Goal: Information Seeking & Learning: Learn about a topic

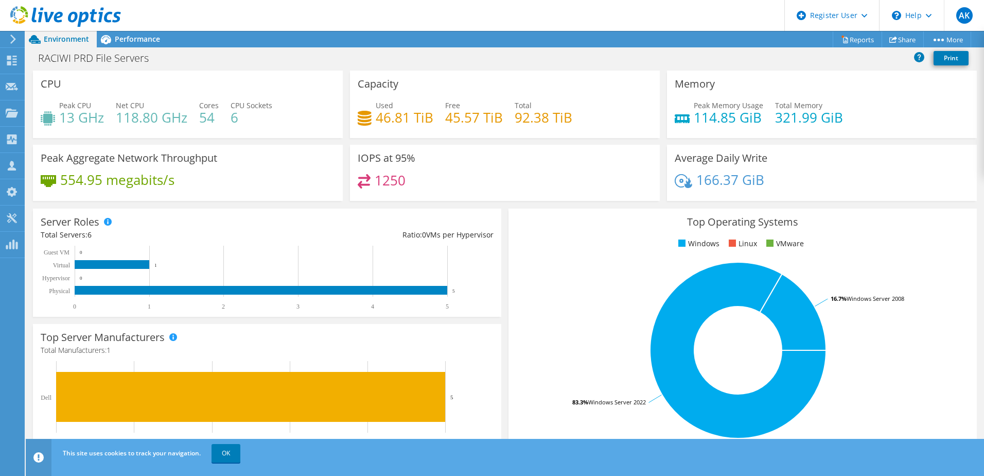
click at [475, 51] on div "RACIWI PRD File Servers Print" at bounding box center [505, 57] width 959 height 19
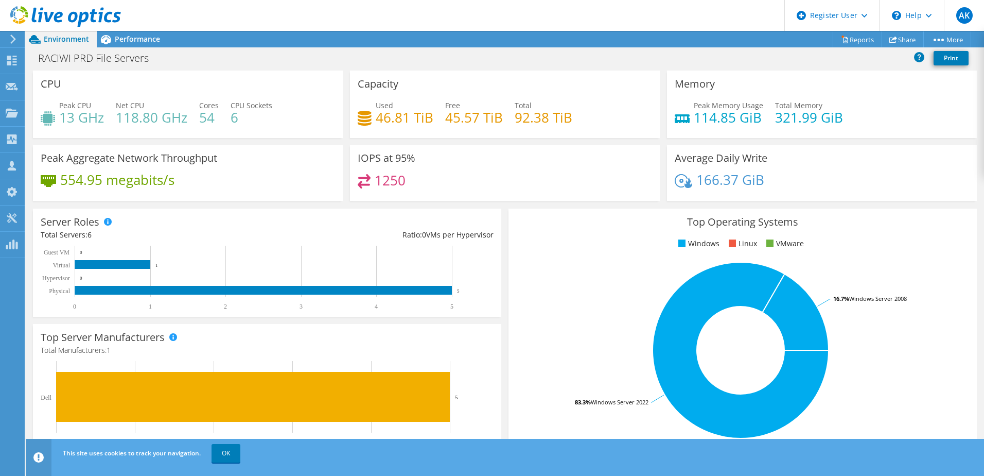
click at [484, 55] on div "RACIWI PRD File Servers Print" at bounding box center [505, 57] width 959 height 19
click at [118, 46] on div "Performance" at bounding box center [132, 39] width 71 height 16
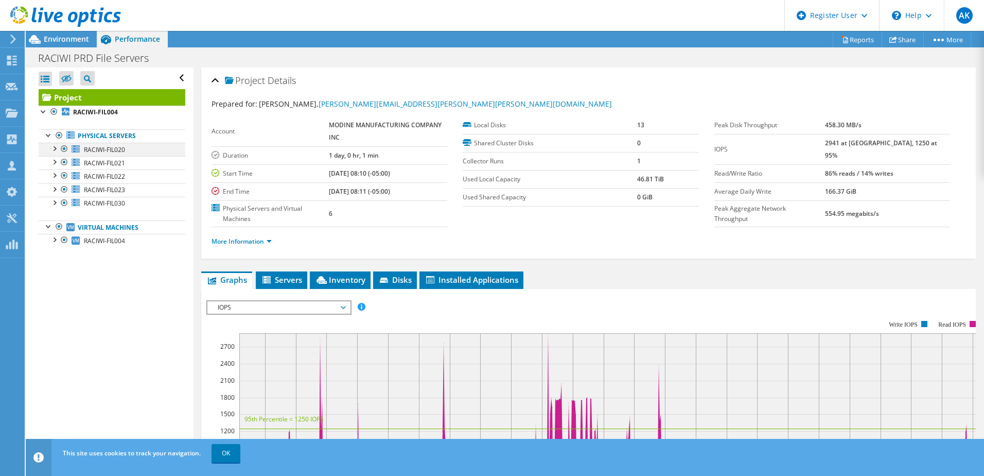
click at [57, 150] on div at bounding box center [54, 148] width 10 height 10
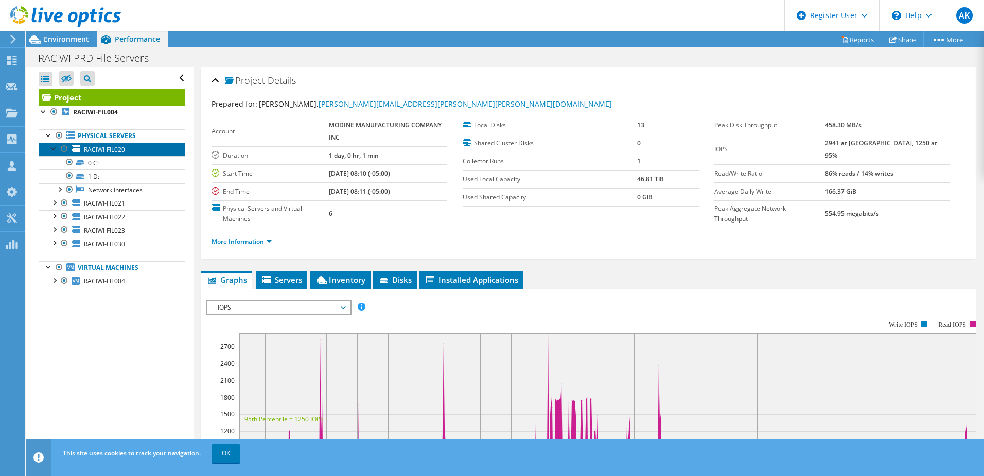
click at [99, 150] on span "RACIWI-FIL020" at bounding box center [104, 149] width 41 height 9
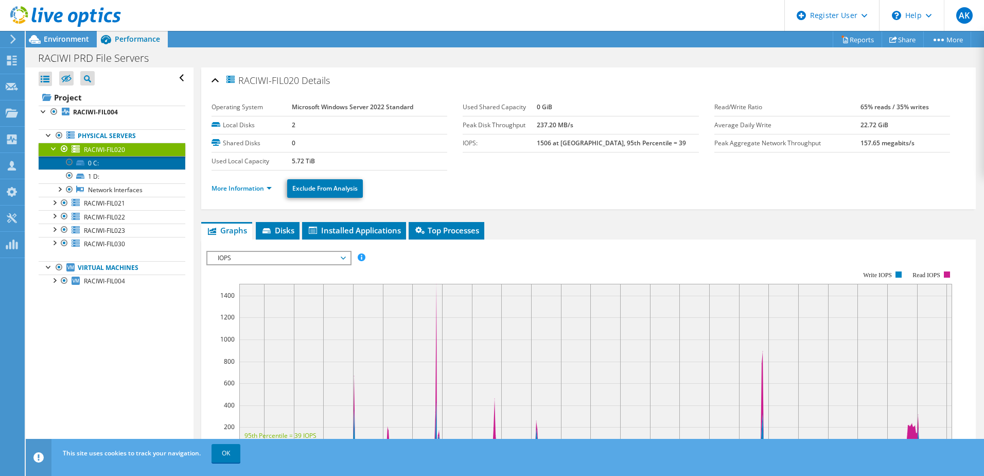
click at [98, 166] on link "0 C:" at bounding box center [112, 162] width 147 height 13
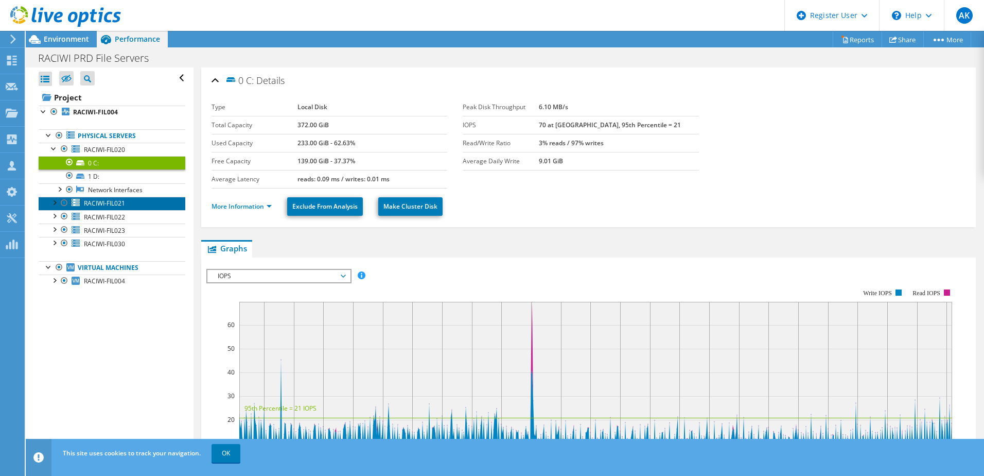
click at [100, 206] on span "RACIWI-FIL021" at bounding box center [104, 203] width 41 height 9
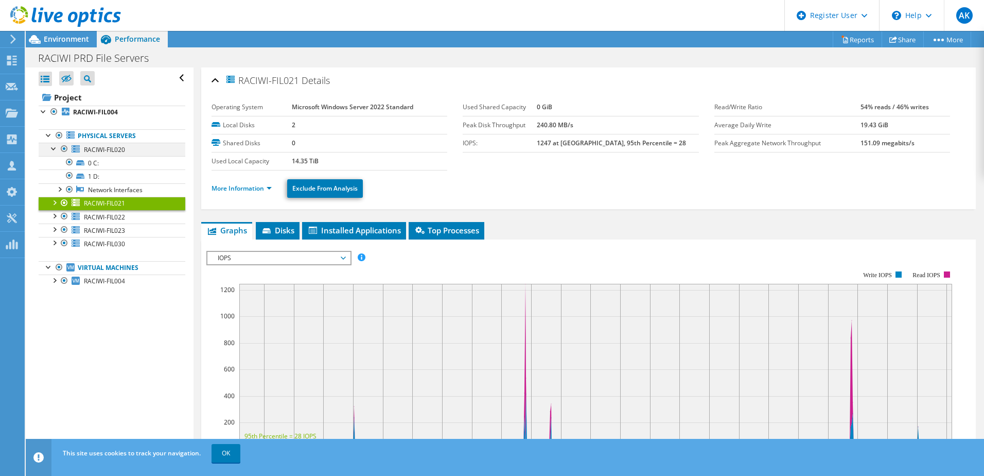
click at [53, 148] on div at bounding box center [54, 148] width 10 height 10
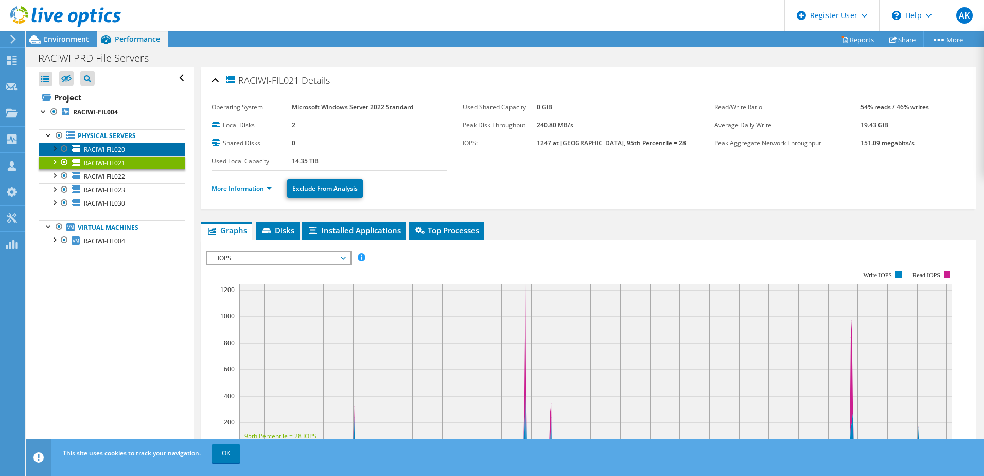
click at [112, 153] on span "RACIWI-FIL020" at bounding box center [104, 149] width 41 height 9
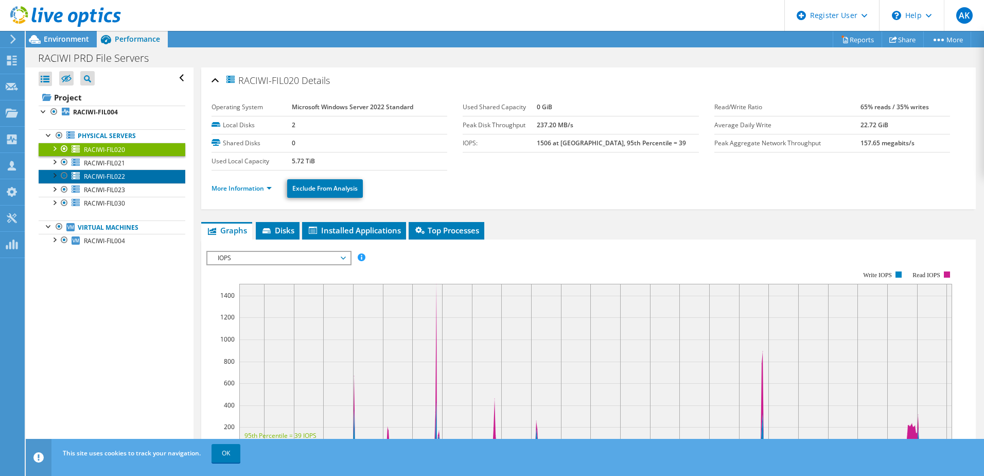
click at [113, 175] on span "RACIWI-FIL022" at bounding box center [104, 176] width 41 height 9
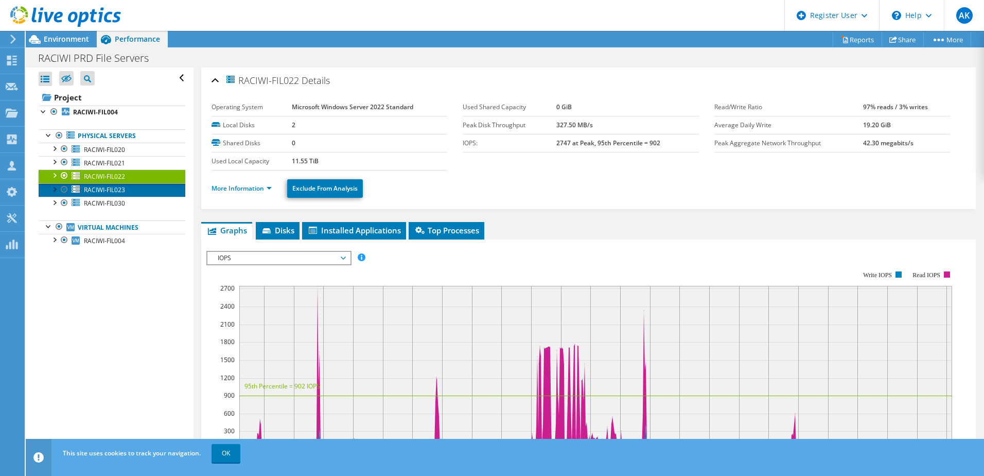
click at [112, 187] on span "RACIWI-FIL023" at bounding box center [104, 189] width 41 height 9
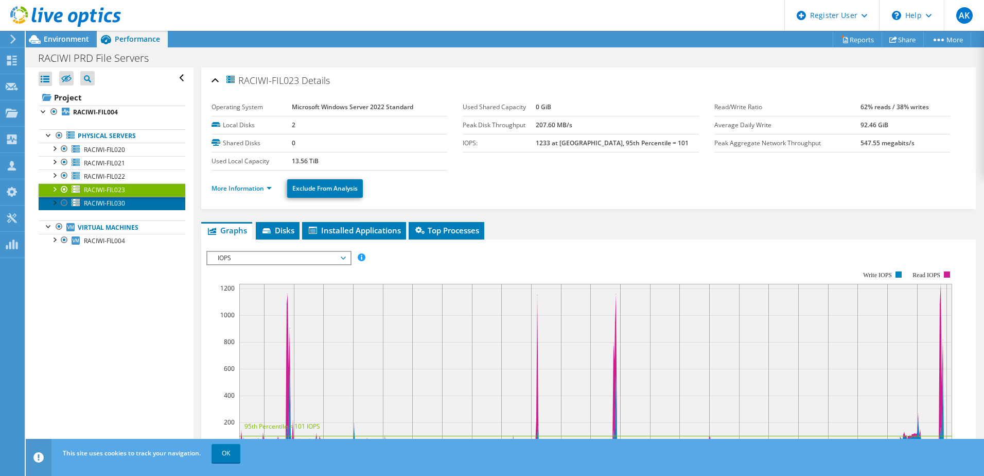
click at [111, 204] on span "RACIWI-FIL030" at bounding box center [104, 203] width 41 height 9
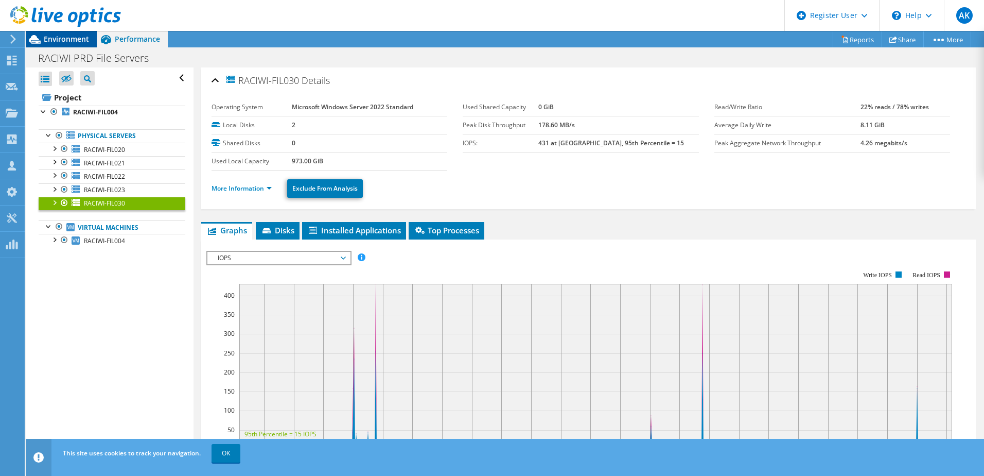
click at [48, 42] on span "Environment" at bounding box center [66, 39] width 45 height 10
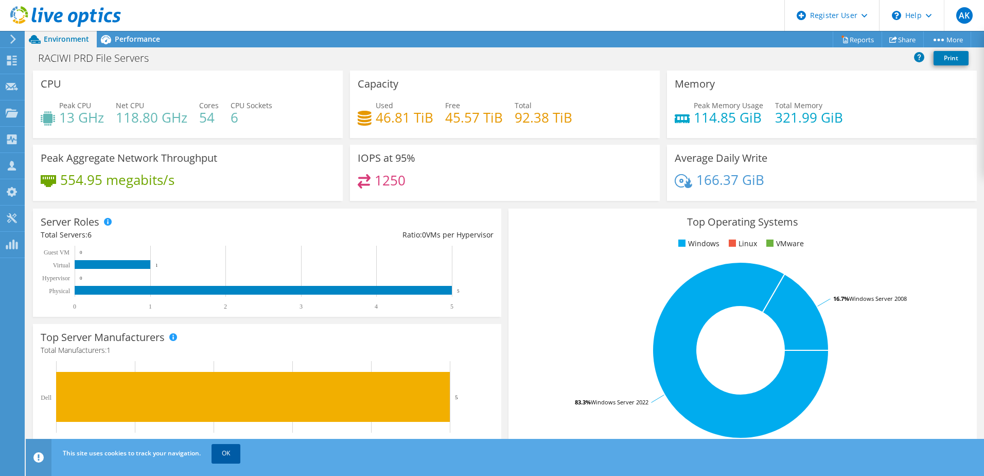
click at [223, 456] on link "OK" at bounding box center [226, 453] width 29 height 19
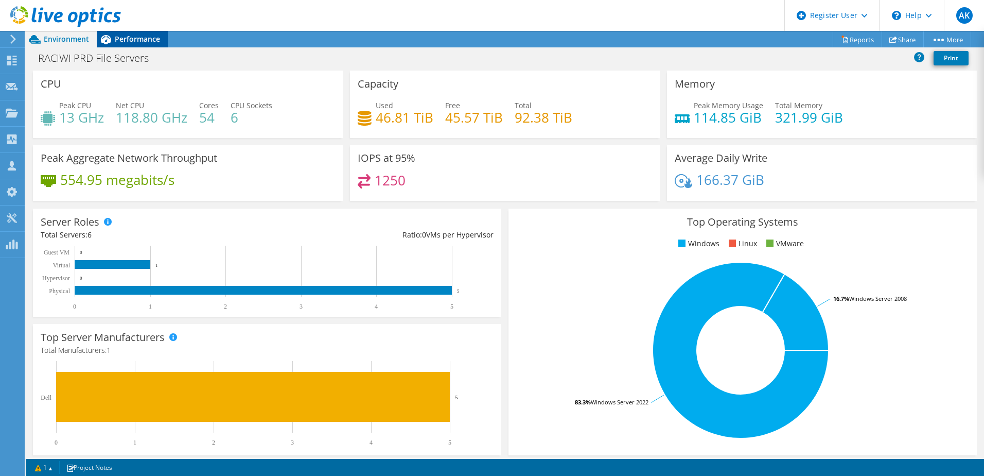
click at [120, 43] on span "Performance" at bounding box center [137, 39] width 45 height 10
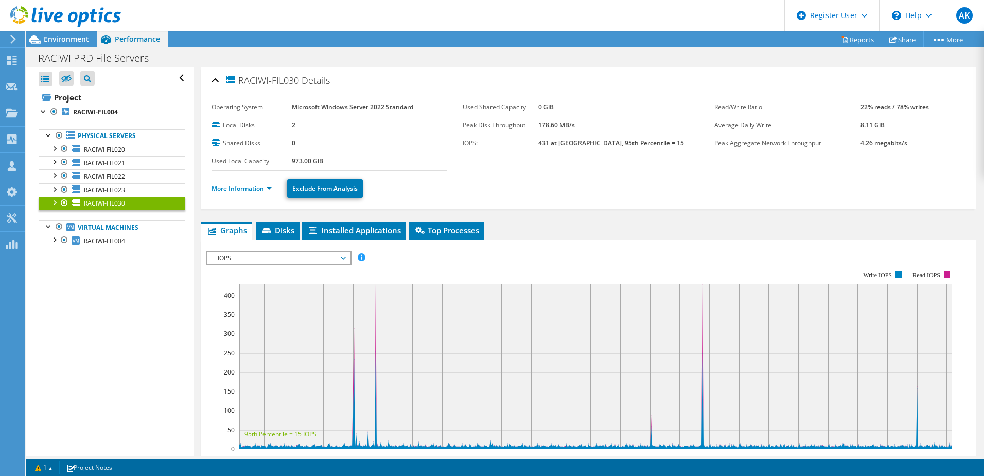
click at [255, 256] on span "IOPS" at bounding box center [279, 258] width 132 height 12
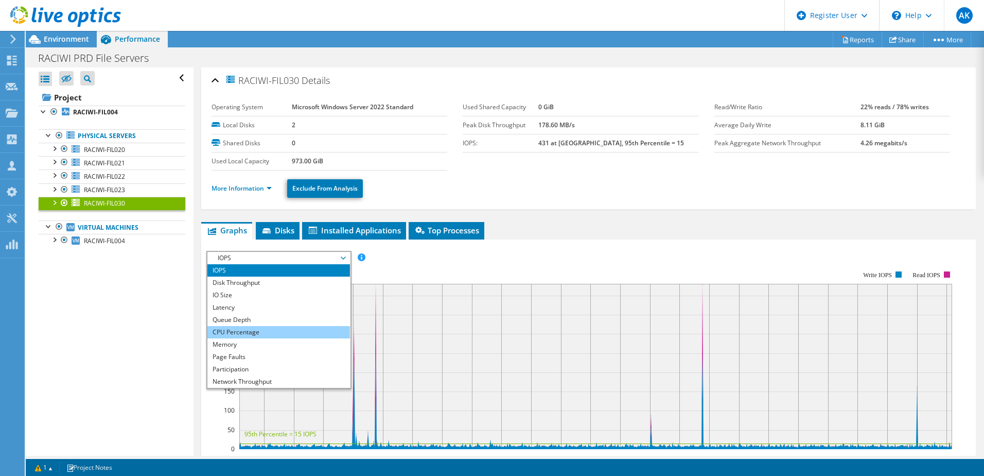
click at [245, 331] on li "CPU Percentage" at bounding box center [278, 332] width 143 height 12
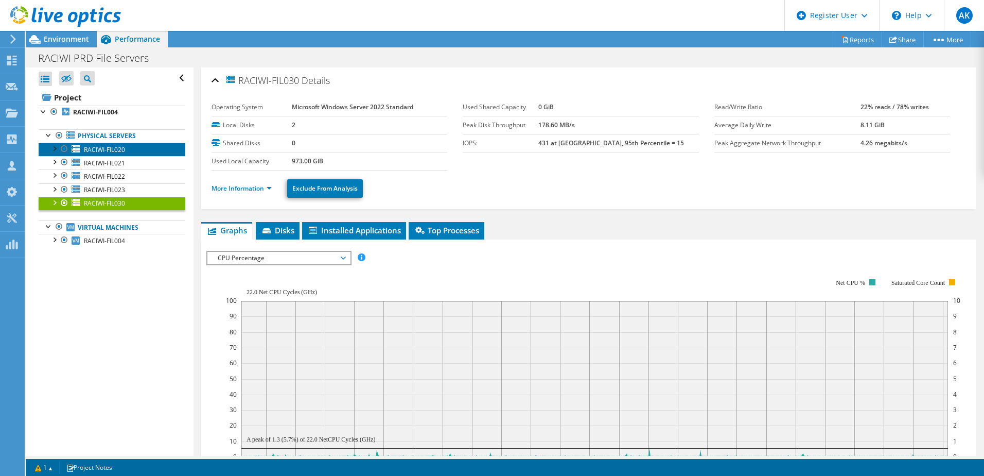
click at [105, 147] on span "RACIWI-FIL020" at bounding box center [104, 149] width 41 height 9
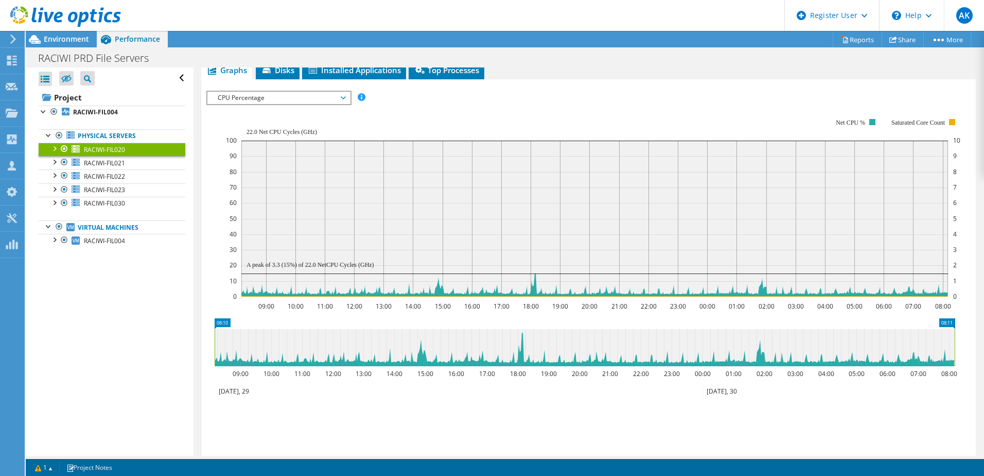
scroll to position [123, 0]
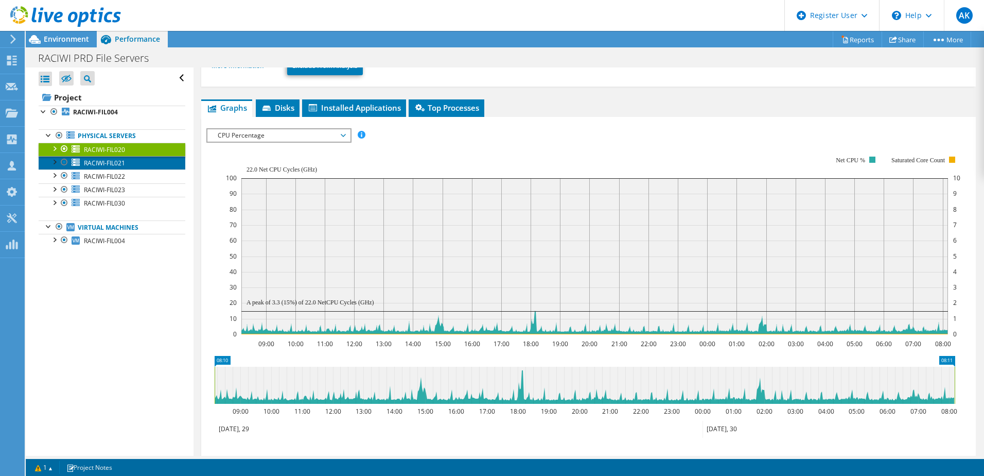
click at [119, 161] on span "RACIWI-FIL021" at bounding box center [104, 163] width 41 height 9
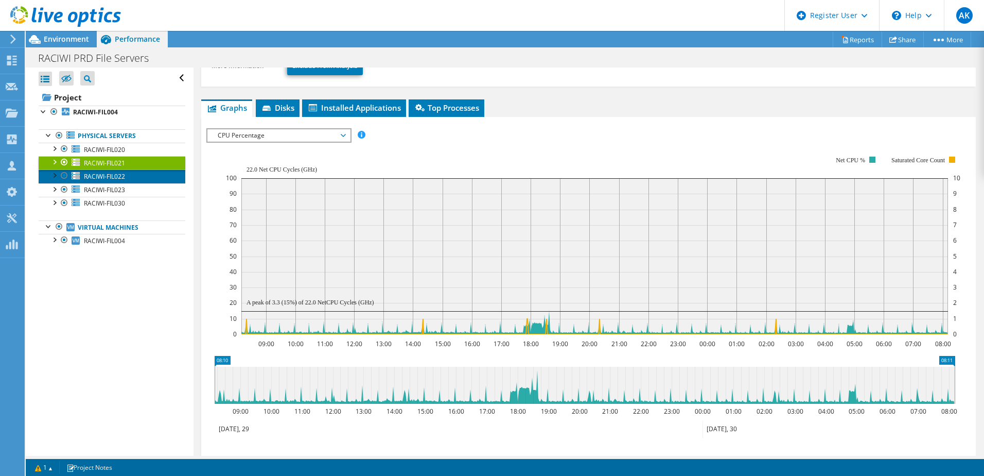
click at [96, 175] on span "RACIWI-FIL022" at bounding box center [104, 176] width 41 height 9
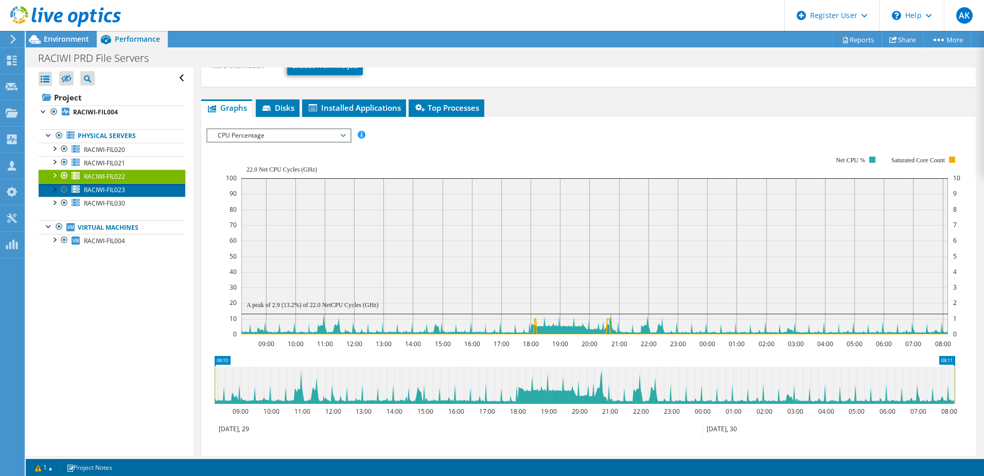
click at [102, 192] on span "RACIWI-FIL023" at bounding box center [104, 189] width 41 height 9
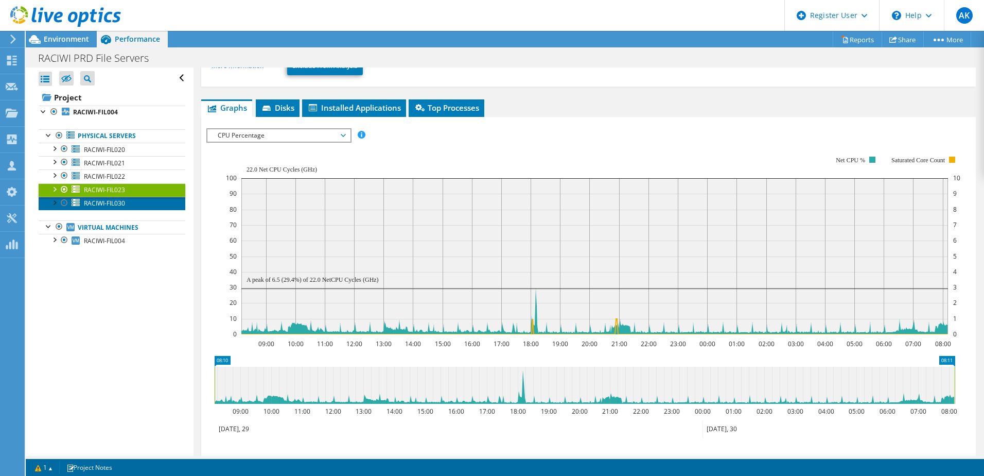
click at [111, 204] on span "RACIWI-FIL030" at bounding box center [104, 203] width 41 height 9
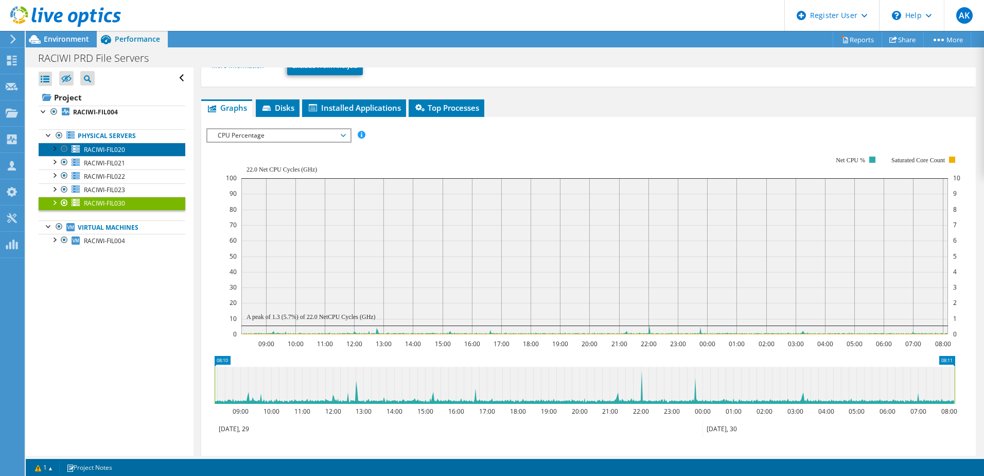
click at [108, 146] on span "RACIWI-FIL020" at bounding box center [104, 149] width 41 height 9
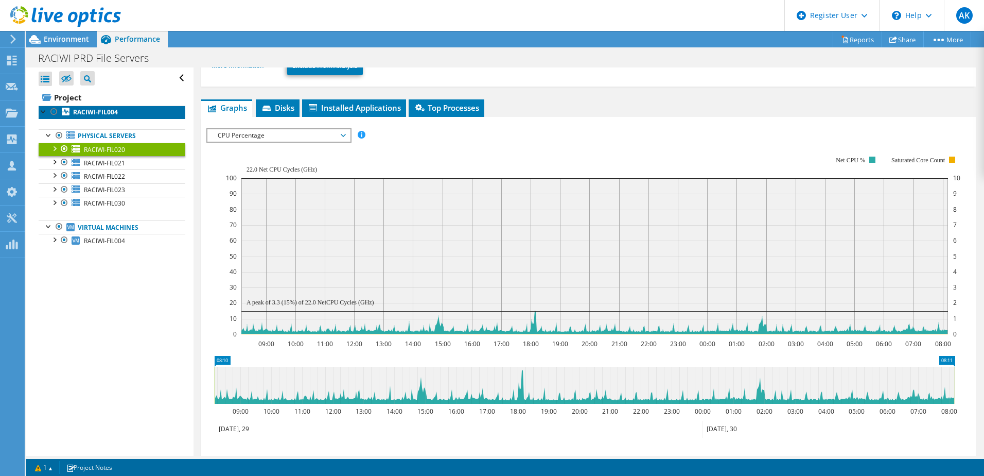
click at [110, 108] on b "RACIWI-FIL004" at bounding box center [95, 112] width 45 height 9
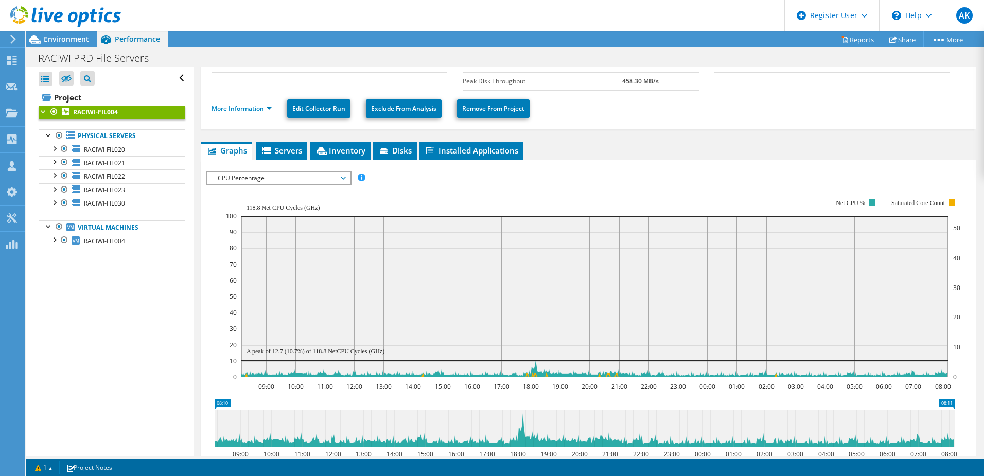
scroll to position [0, 0]
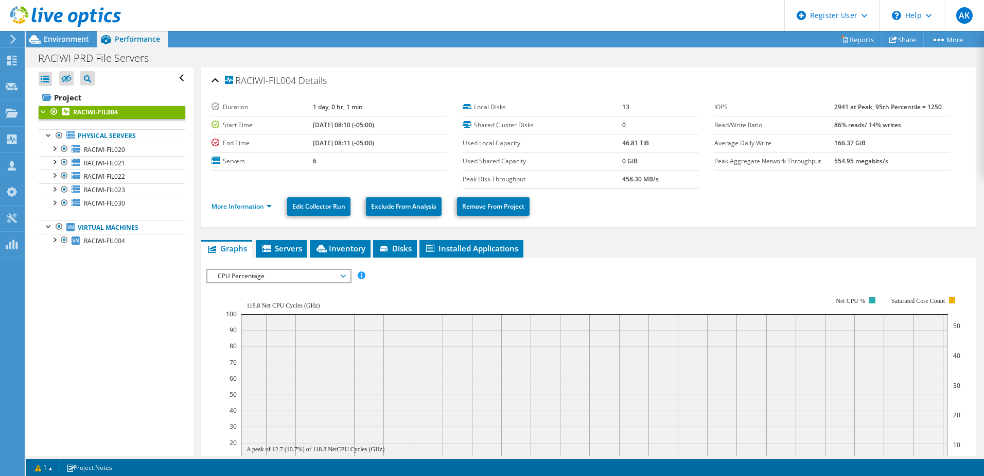
click at [303, 275] on span "CPU Percentage" at bounding box center [279, 276] width 132 height 12
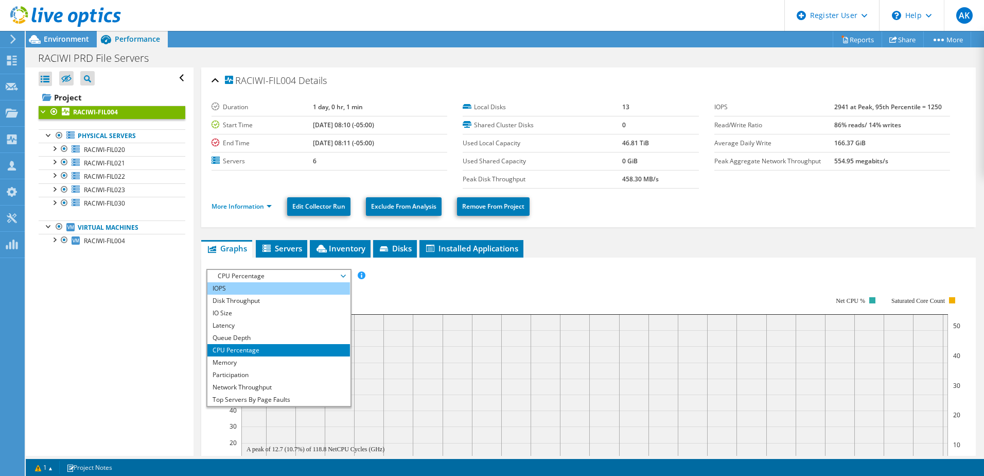
click at [247, 287] on li "IOPS" at bounding box center [278, 288] width 143 height 12
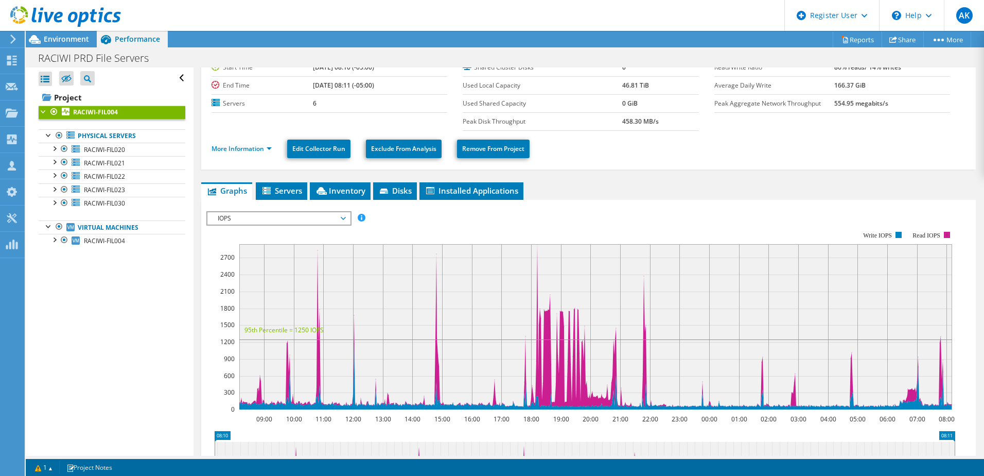
scroll to position [51, 0]
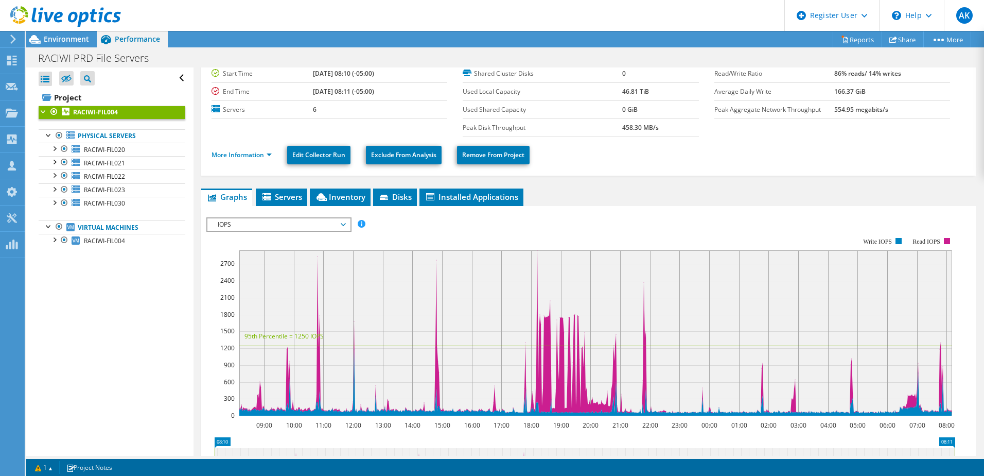
click at [284, 224] on span "IOPS" at bounding box center [279, 224] width 132 height 12
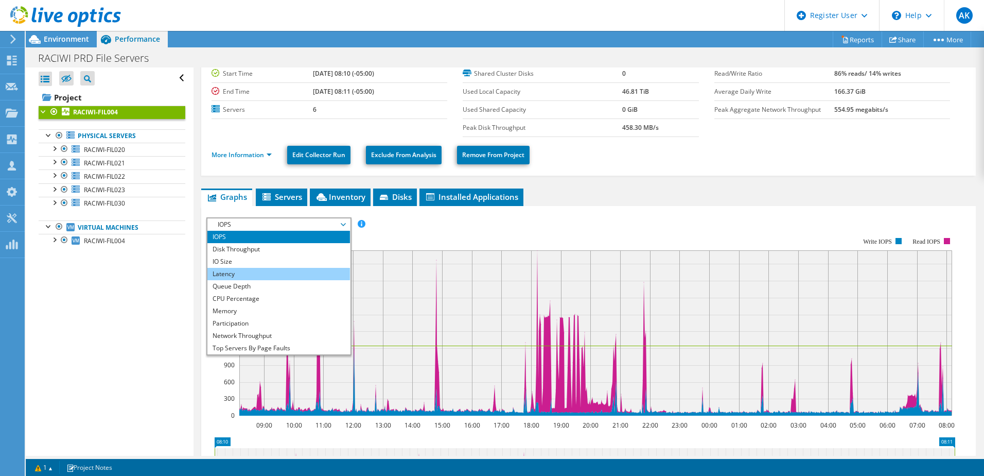
click at [243, 274] on li "Latency" at bounding box center [278, 274] width 143 height 12
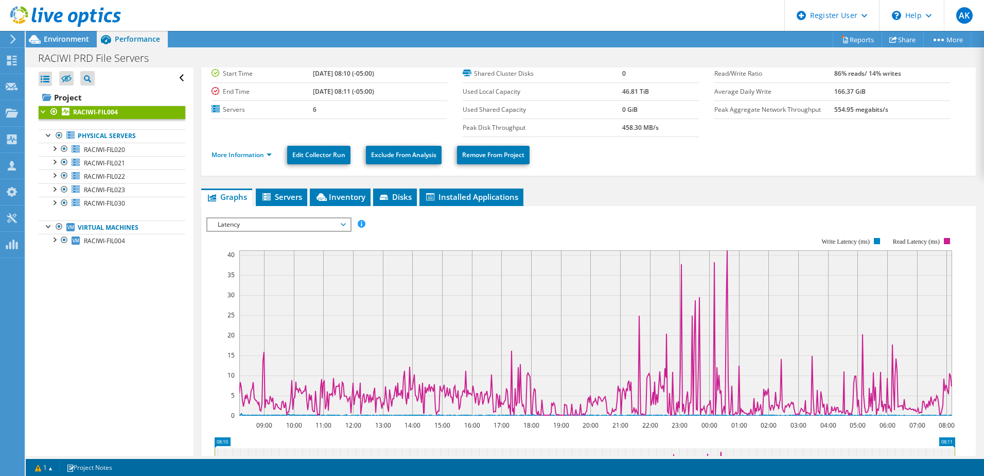
click at [253, 225] on span "Latency" at bounding box center [279, 224] width 132 height 12
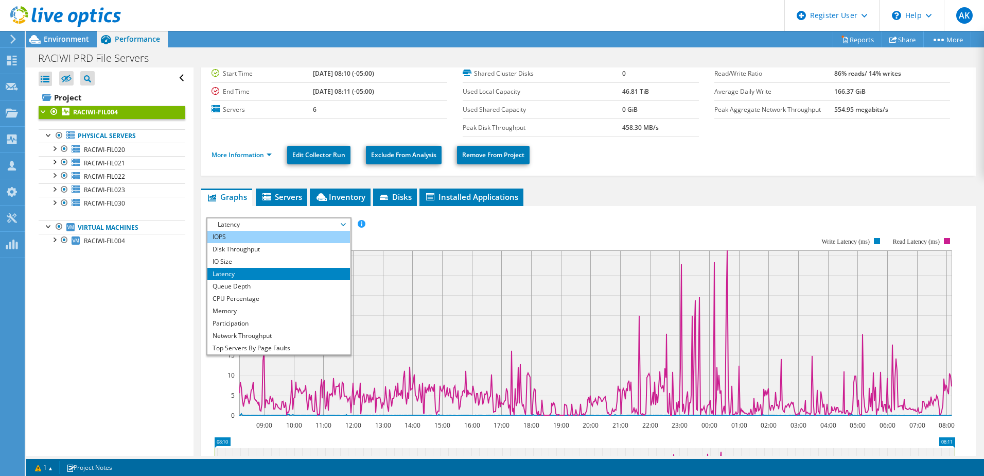
click at [245, 235] on li "IOPS" at bounding box center [278, 237] width 143 height 12
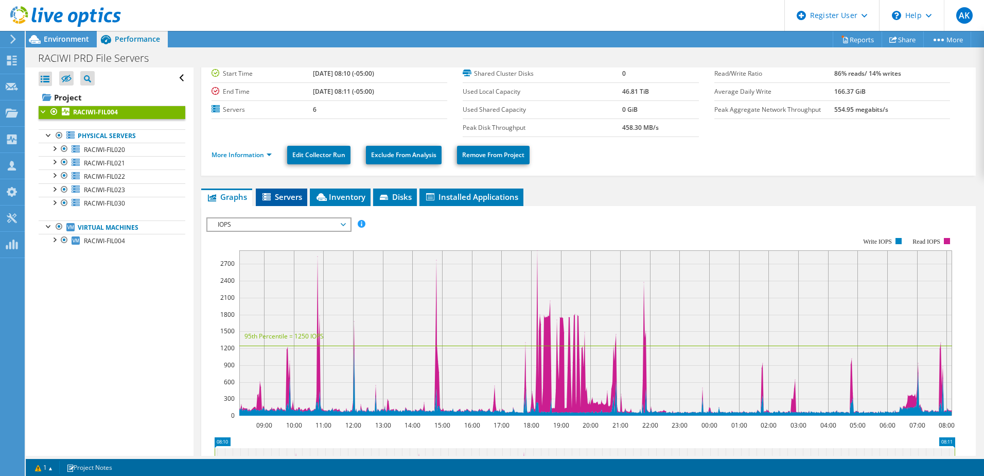
click at [279, 199] on span "Servers" at bounding box center [281, 197] width 41 height 10
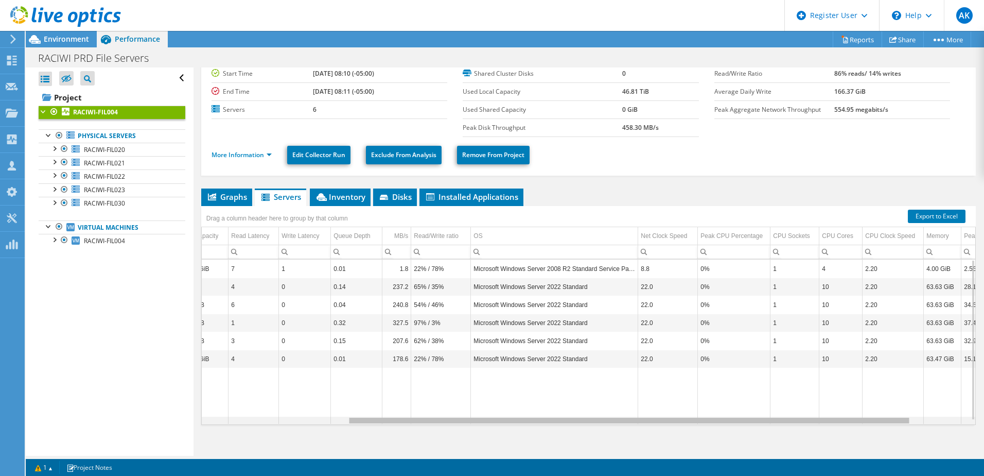
scroll to position [0, 196]
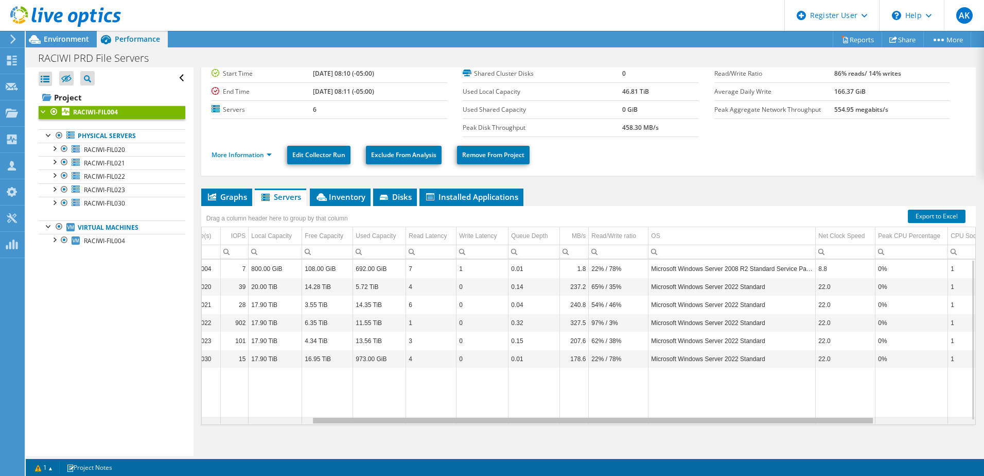
drag, startPoint x: 696, startPoint y: 420, endPoint x: 679, endPoint y: 421, distance: 16.5
click at [689, 421] on body "AK Dell User Alex Kirkpatrick Alex.Kirkpatrick@dell.com Dell My Profile Log Out…" at bounding box center [492, 238] width 984 height 476
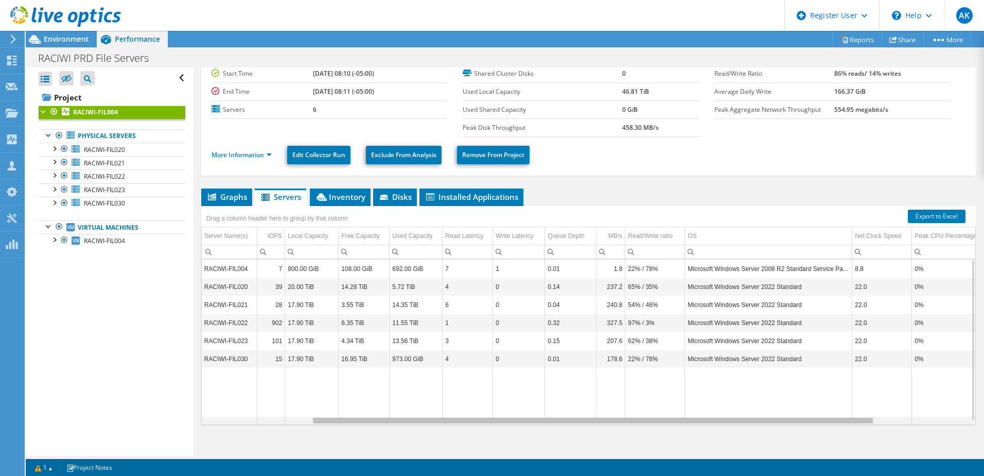
click at [666, 422] on div "Data grid" at bounding box center [593, 421] width 560 height 6
click at [661, 422] on div "Data grid" at bounding box center [483, 421] width 560 height 6
click at [658, 422] on div "Data grid" at bounding box center [483, 421] width 560 height 6
drag, startPoint x: 670, startPoint y: 422, endPoint x: 681, endPoint y: 422, distance: 10.8
click at [673, 422] on body "AK Dell User Alex Kirkpatrick Alex.Kirkpatrick@dell.com Dell My Profile Log Out…" at bounding box center [492, 238] width 984 height 476
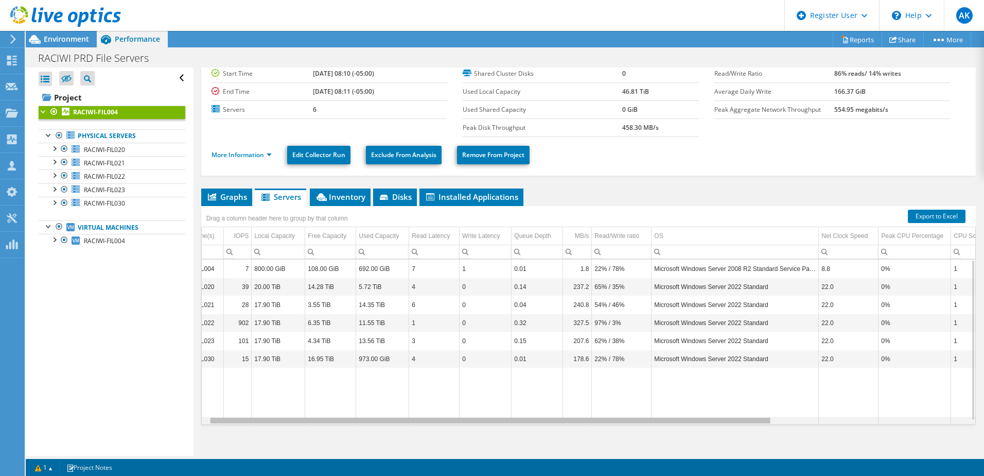
drag, startPoint x: 681, startPoint y: 422, endPoint x: 712, endPoint y: 422, distance: 31.4
click at [702, 422] on body "AK Dell User Alex Kirkpatrick Alex.Kirkpatrick@dell.com Dell My Profile Log Out…" at bounding box center [492, 238] width 984 height 476
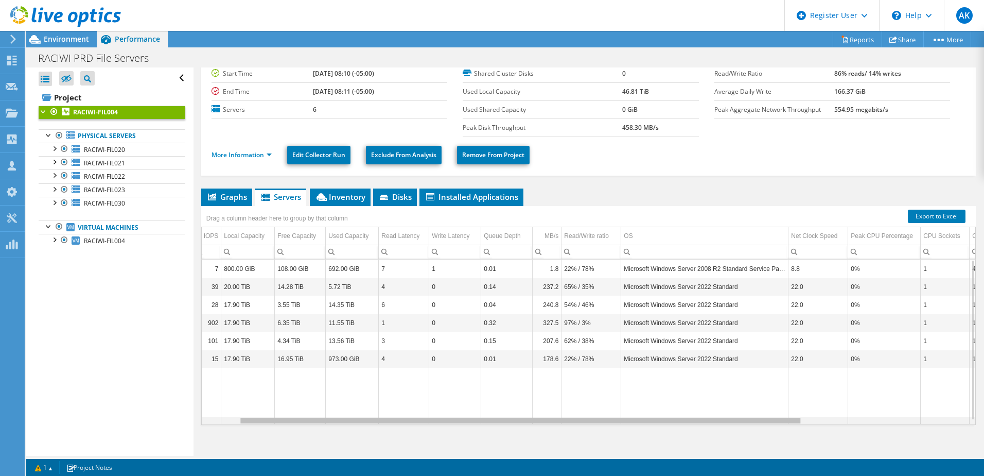
drag, startPoint x: 712, startPoint y: 422, endPoint x: 750, endPoint y: 421, distance: 37.1
click at [749, 421] on body "AK Dell User Alex Kirkpatrick Alex.Kirkpatrick@dell.com Dell My Profile Log Out…" at bounding box center [492, 238] width 984 height 476
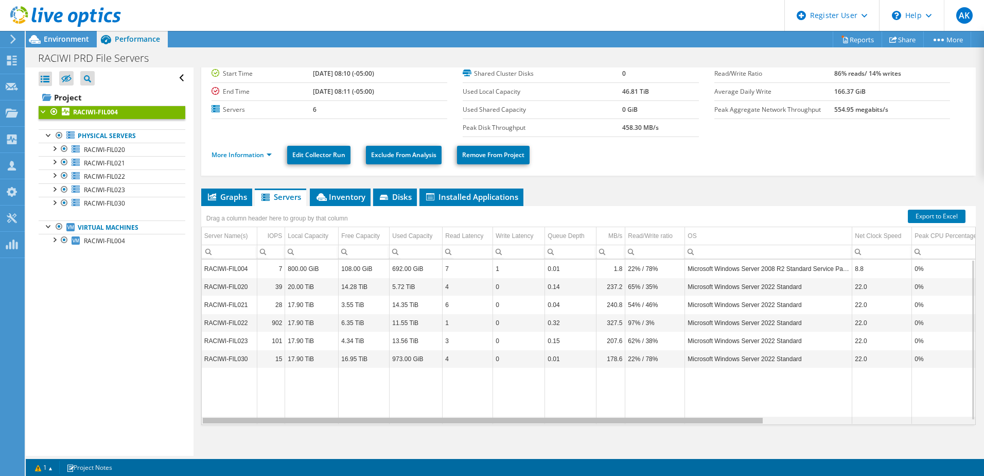
drag, startPoint x: 754, startPoint y: 421, endPoint x: 596, endPoint y: 419, distance: 158.1
click at [596, 419] on body "AK Dell User Alex Kirkpatrick Alex.Kirkpatrick@dell.com Dell My Profile Log Out…" at bounding box center [492, 238] width 984 height 476
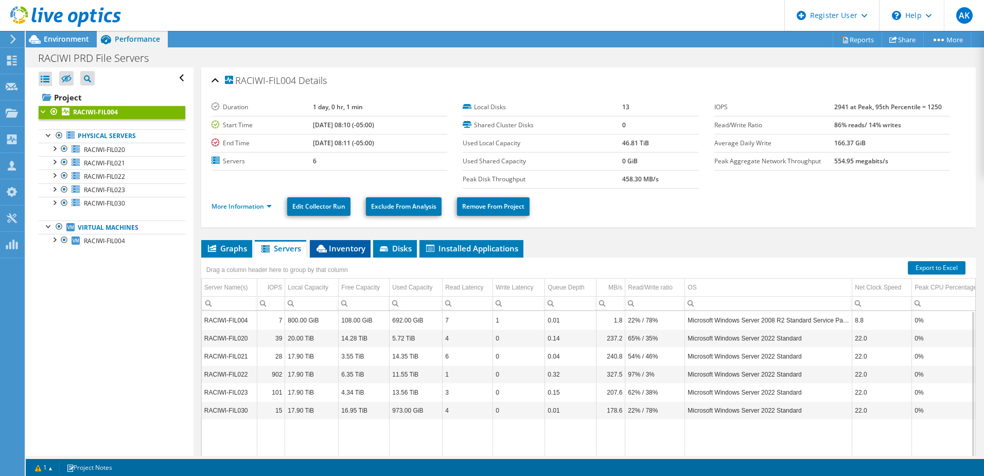
click at [347, 244] on span "Inventory" at bounding box center [340, 248] width 50 height 10
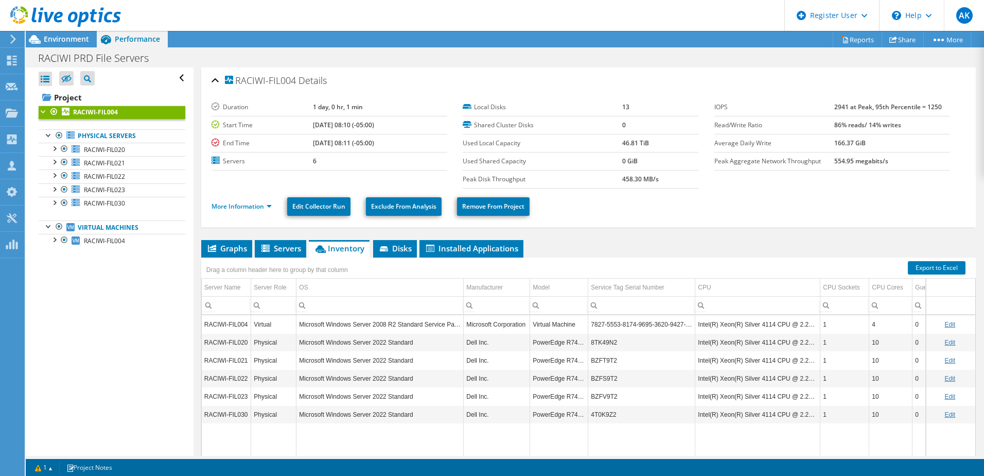
click at [604, 246] on ul "Graphs Servers Inventory Hypervisor Disks Cluster Disks Installed Applications" at bounding box center [588, 249] width 775 height 18
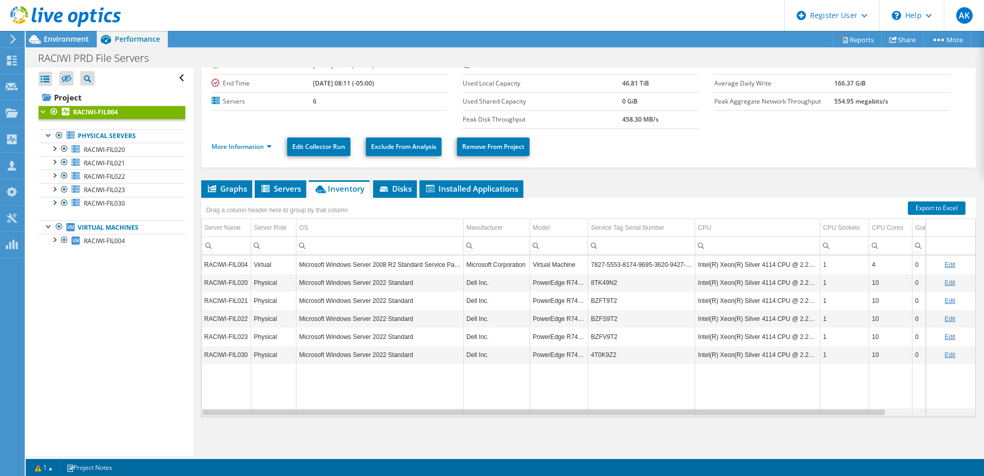
click at [568, 414] on div "Data grid" at bounding box center [544, 412] width 682 height 6
drag, startPoint x: 566, startPoint y: 414, endPoint x: 478, endPoint y: 383, distance: 93.6
click at [502, 417] on body "AK Dell User Alex Kirkpatrick Alex.Kirkpatrick@dell.com Dell My Profile Log Out…" at bounding box center [492, 238] width 984 height 476
